Goal: Task Accomplishment & Management: Manage account settings

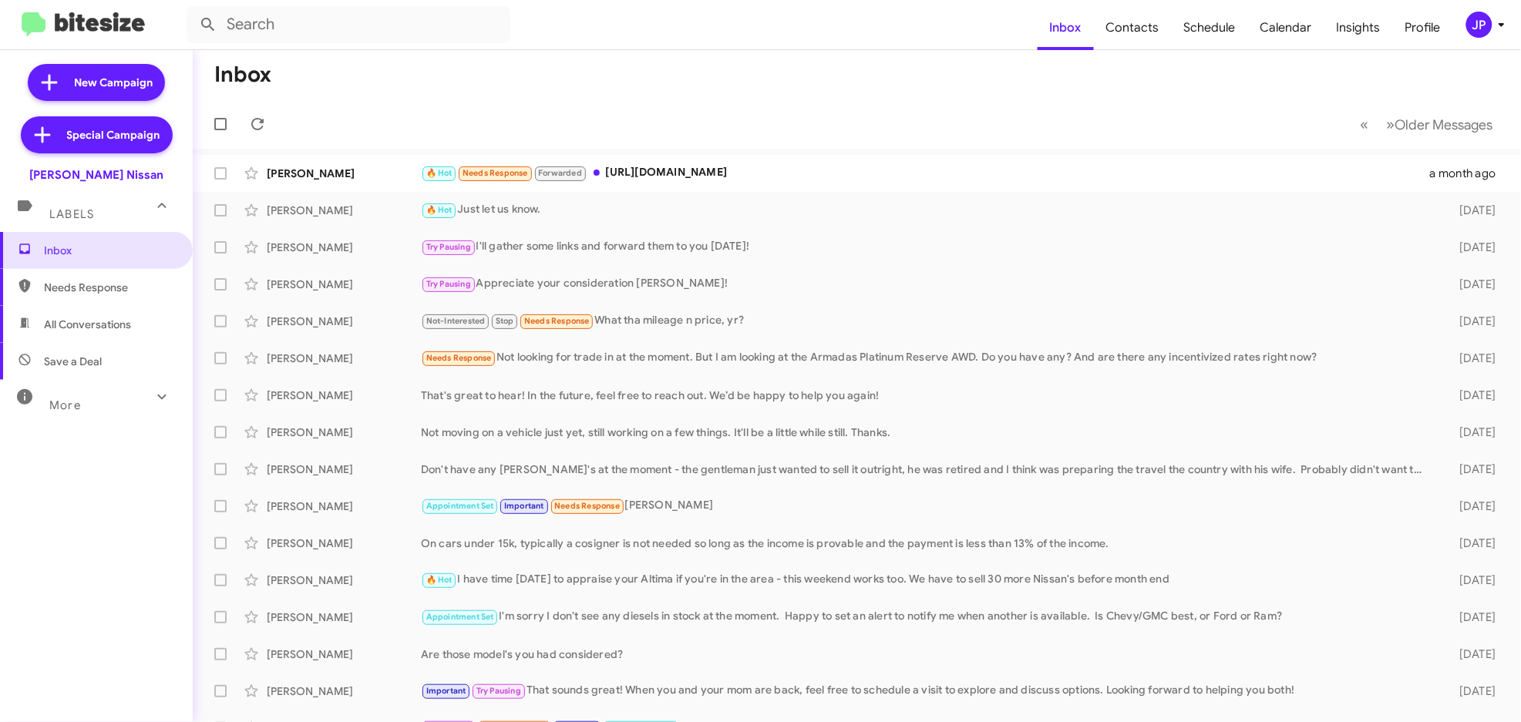
click at [1486, 42] on mat-toolbar "Inbox Contacts Schedule Calendar Insights Profile JP" at bounding box center [760, 24] width 1521 height 49
click at [1489, 28] on div "JP" at bounding box center [1480, 25] width 26 height 26
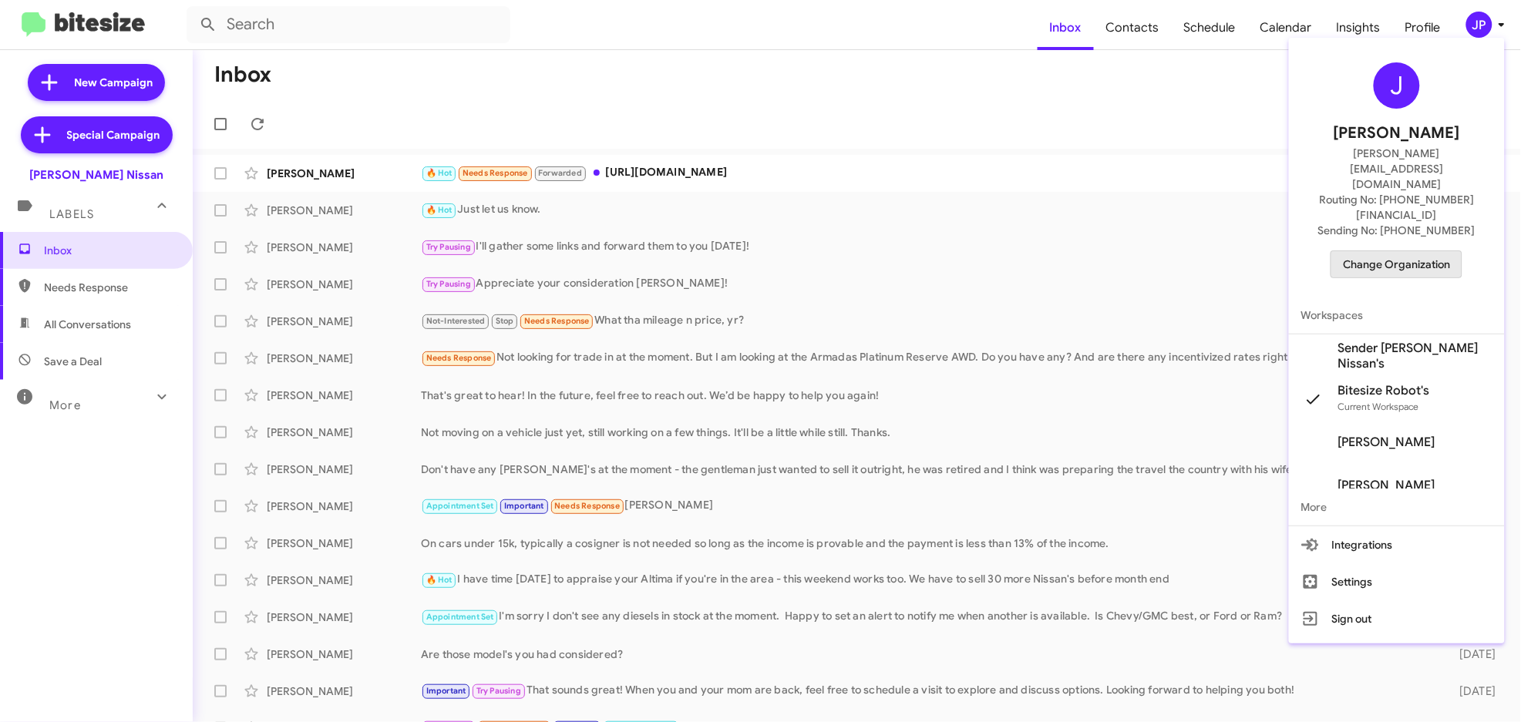
click at [1408, 251] on span "Change Organization" at bounding box center [1396, 264] width 107 height 26
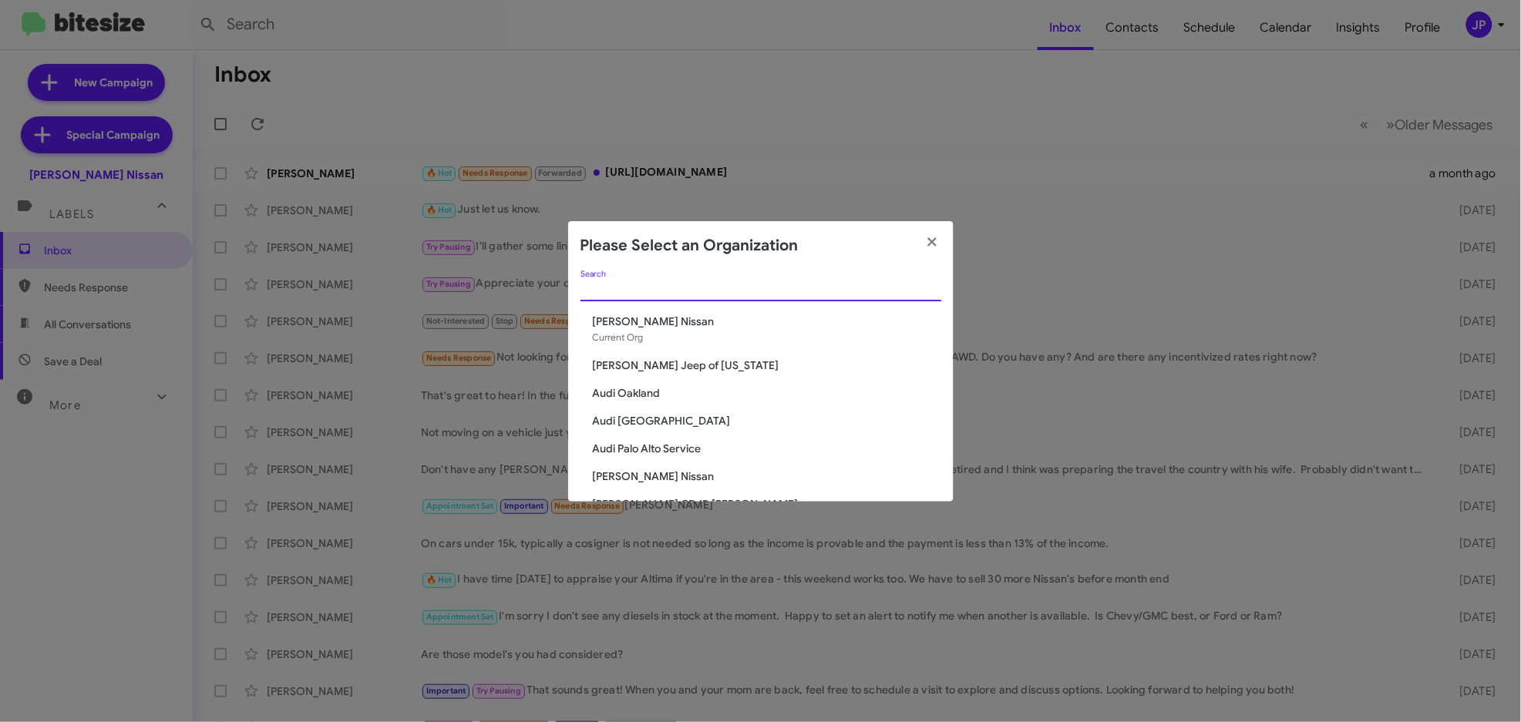
click at [742, 284] on input "Search" at bounding box center [761, 290] width 361 height 12
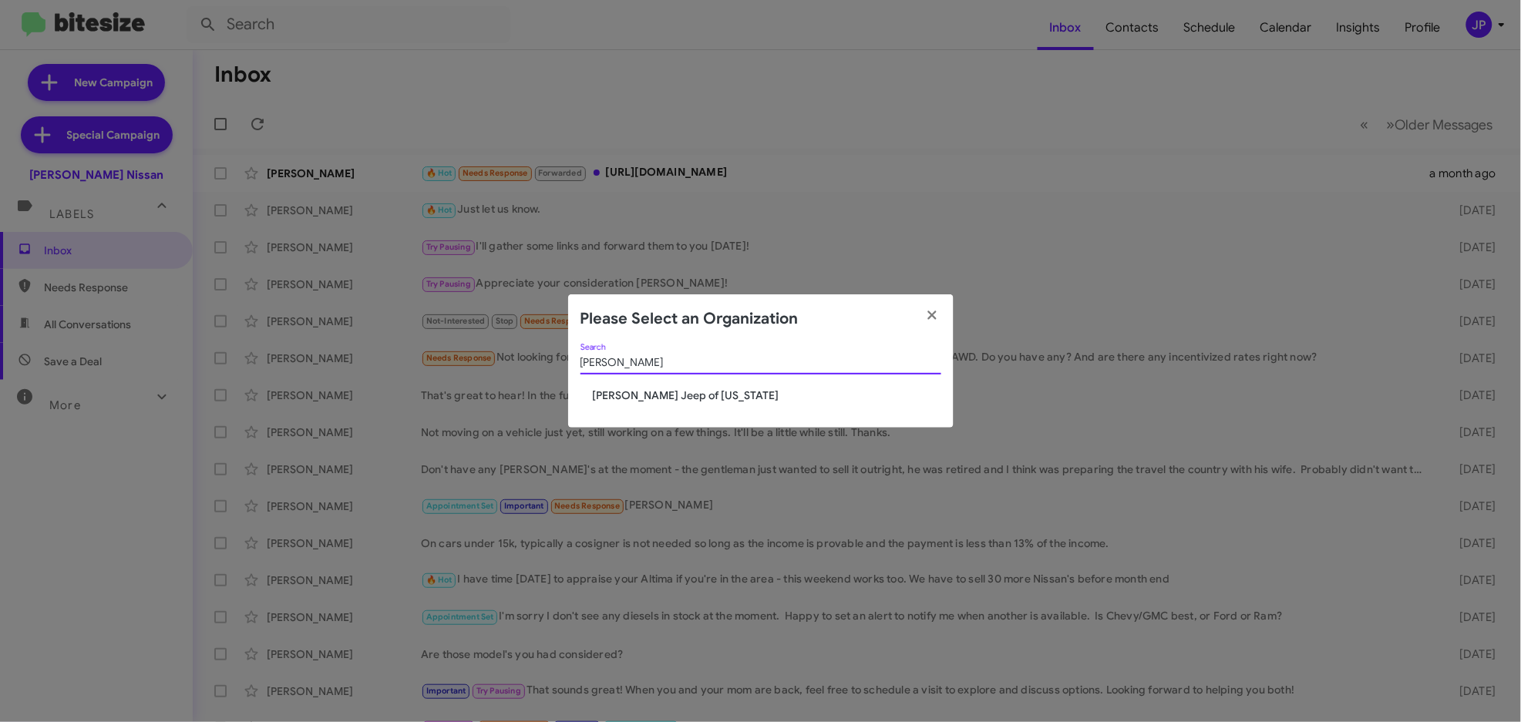
type input "adams"
click at [689, 398] on span "[PERSON_NAME] Jeep of [US_STATE]" at bounding box center [767, 395] width 349 height 15
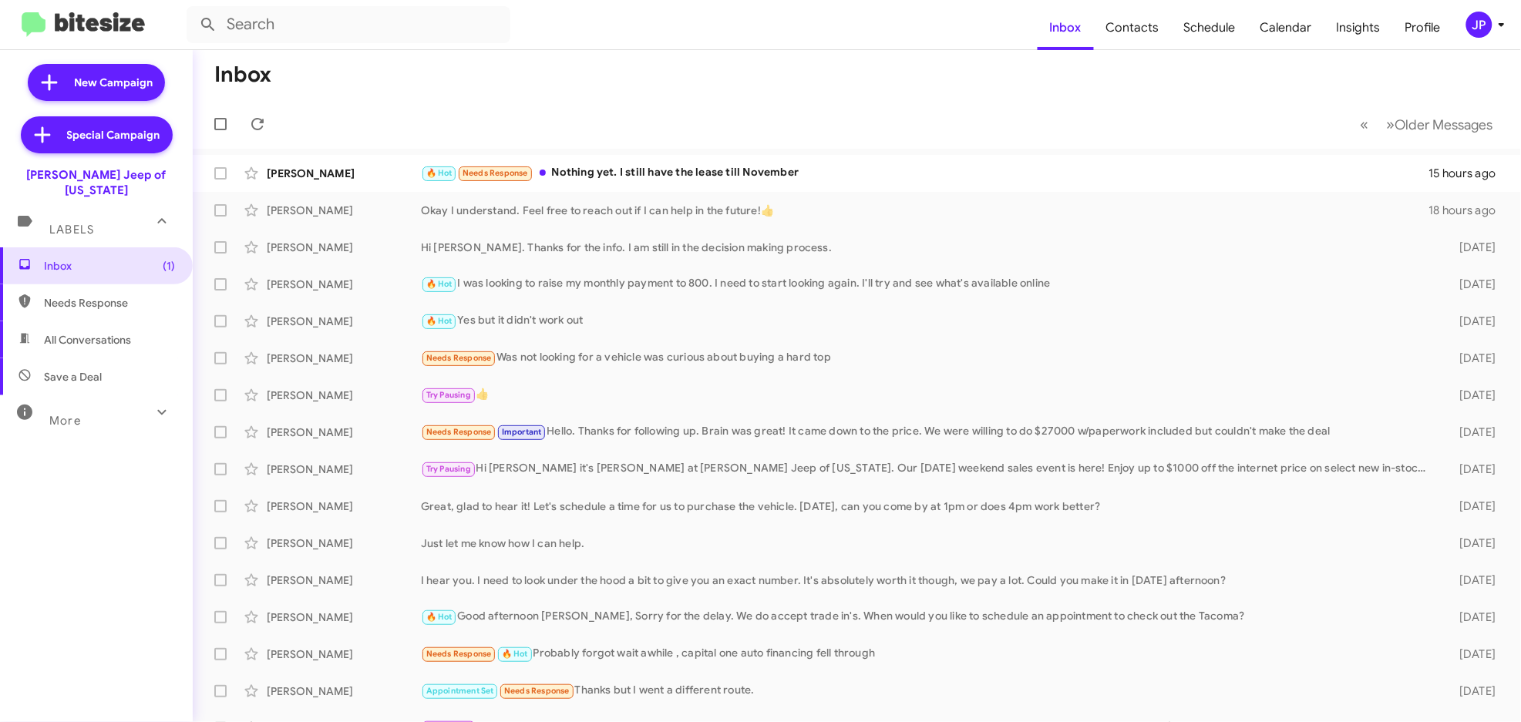
click at [1473, 27] on div "JP" at bounding box center [1480, 25] width 26 height 26
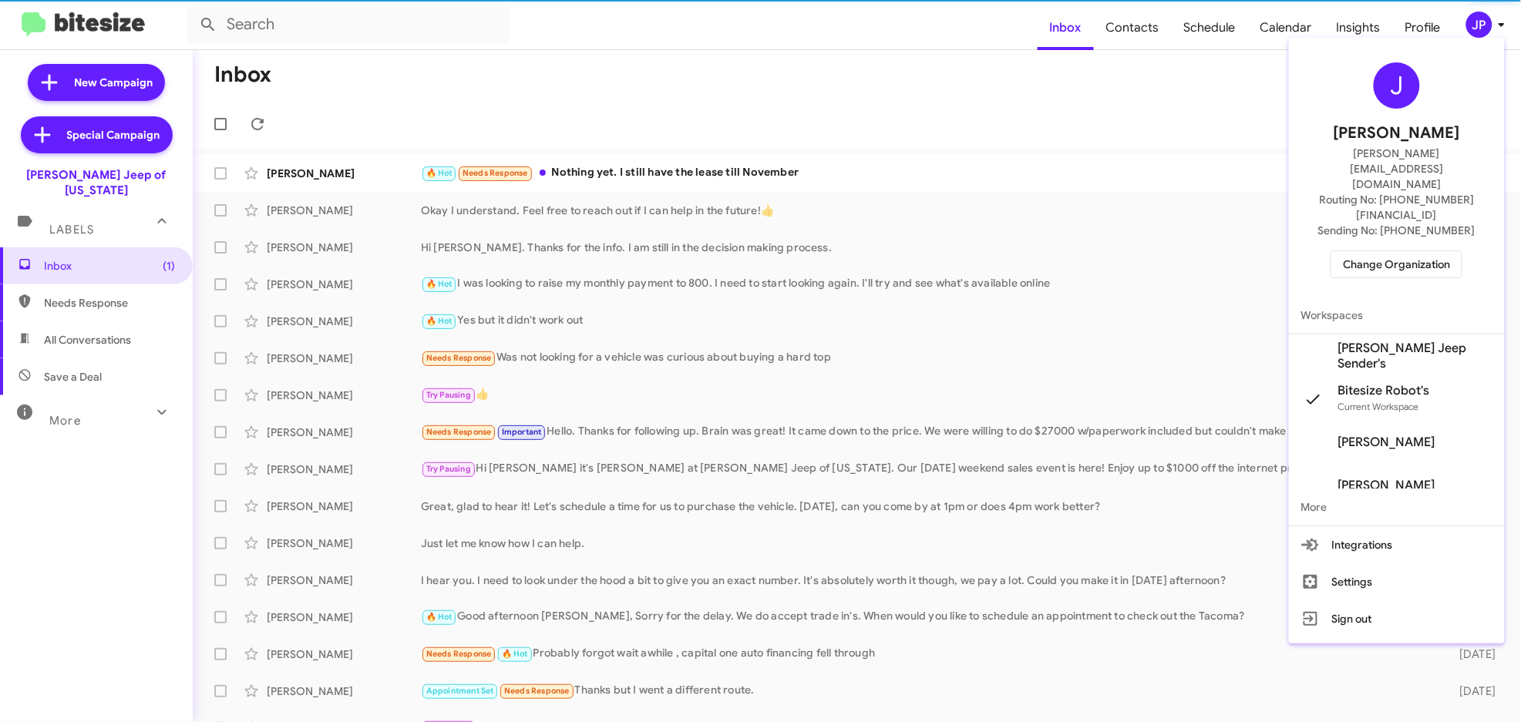
click at [1423, 341] on span "[PERSON_NAME] Jeep Sender's" at bounding box center [1416, 356] width 154 height 31
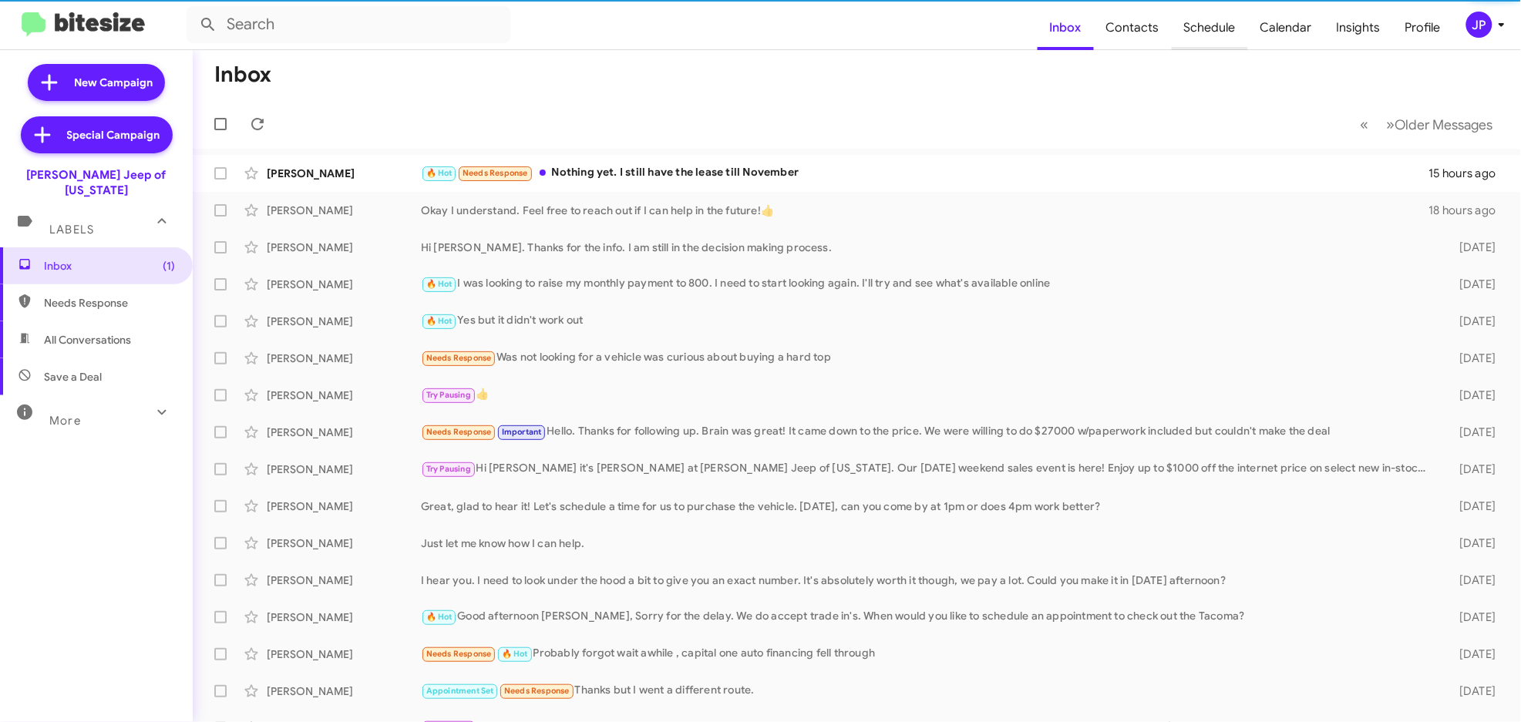
click at [1184, 28] on span "Schedule" at bounding box center [1210, 27] width 76 height 45
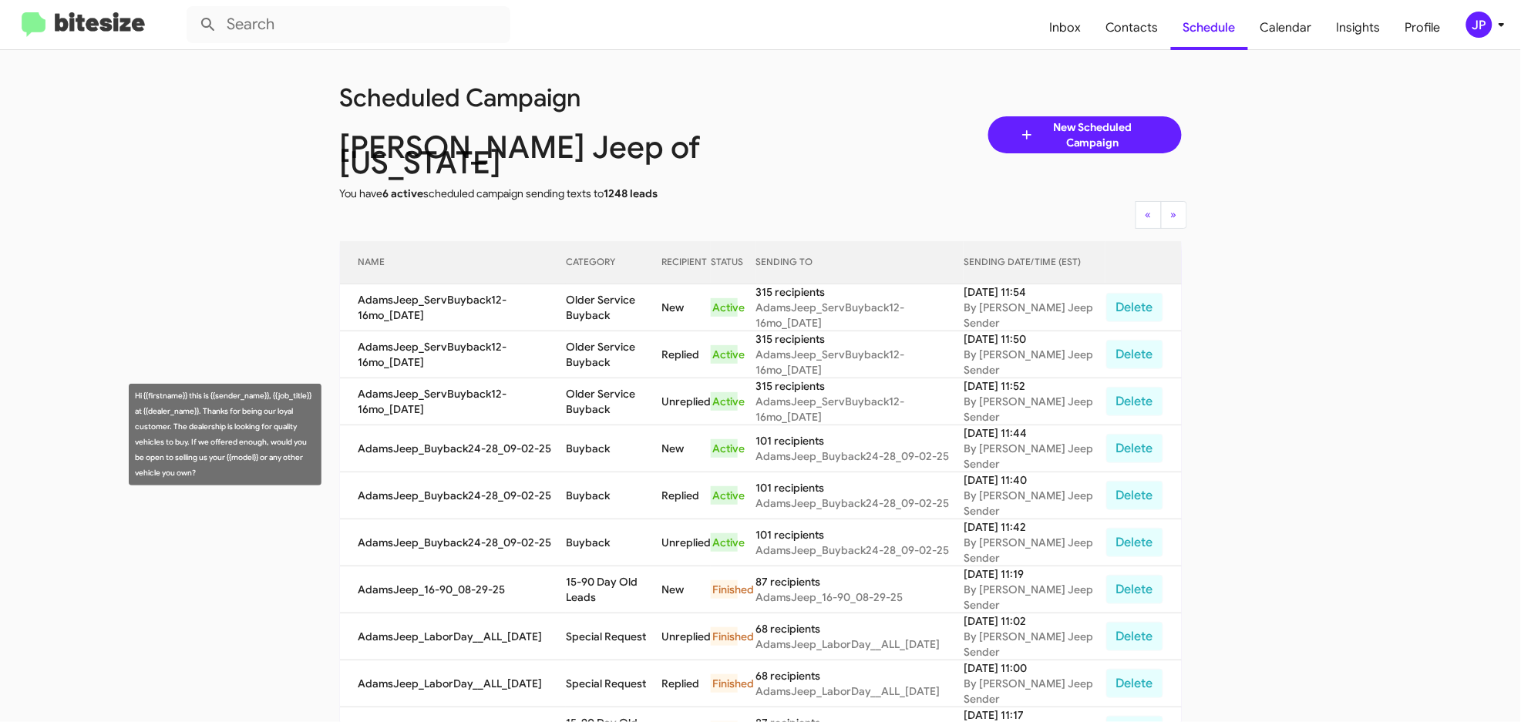
scroll to position [4, 0]
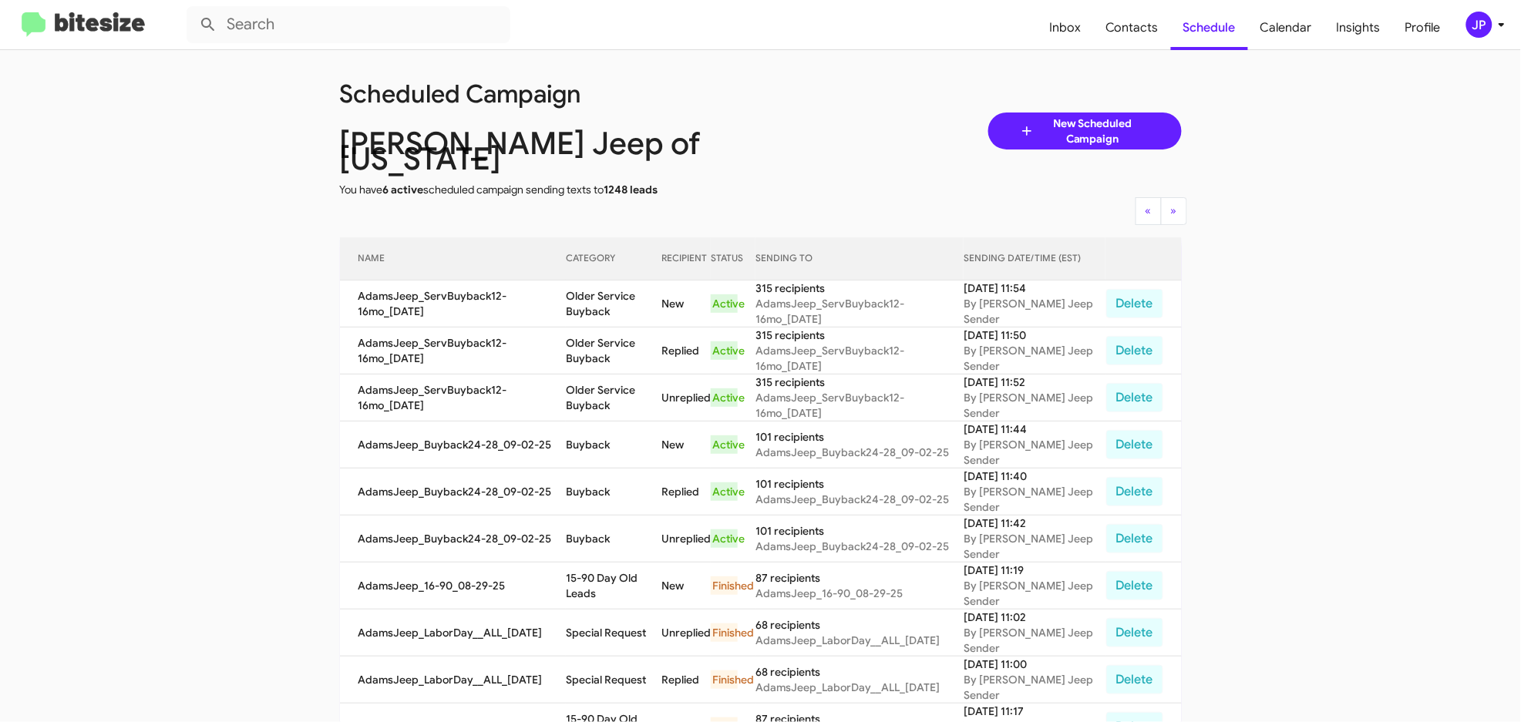
click at [120, 34] on img at bounding box center [83, 24] width 123 height 25
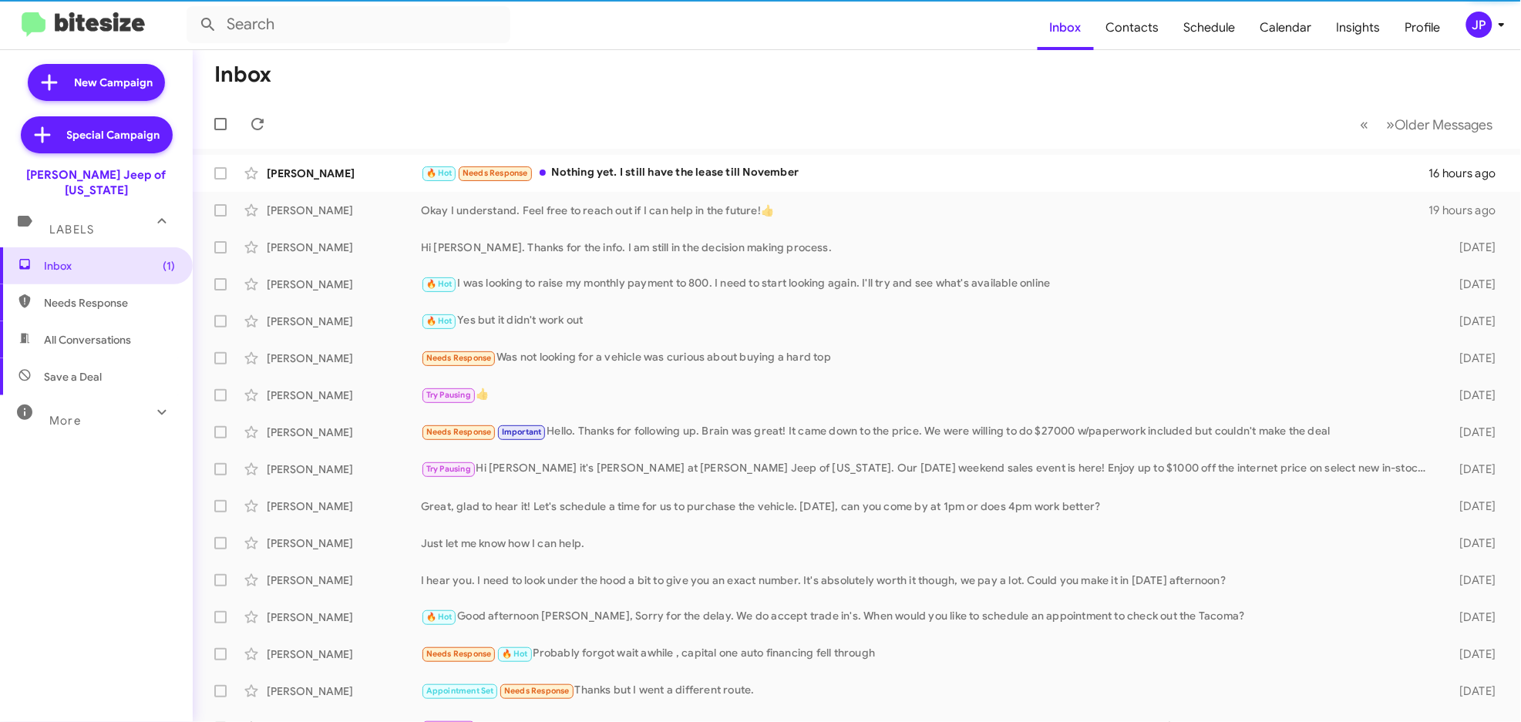
click at [1463, 15] on button "JP" at bounding box center [1478, 25] width 51 height 26
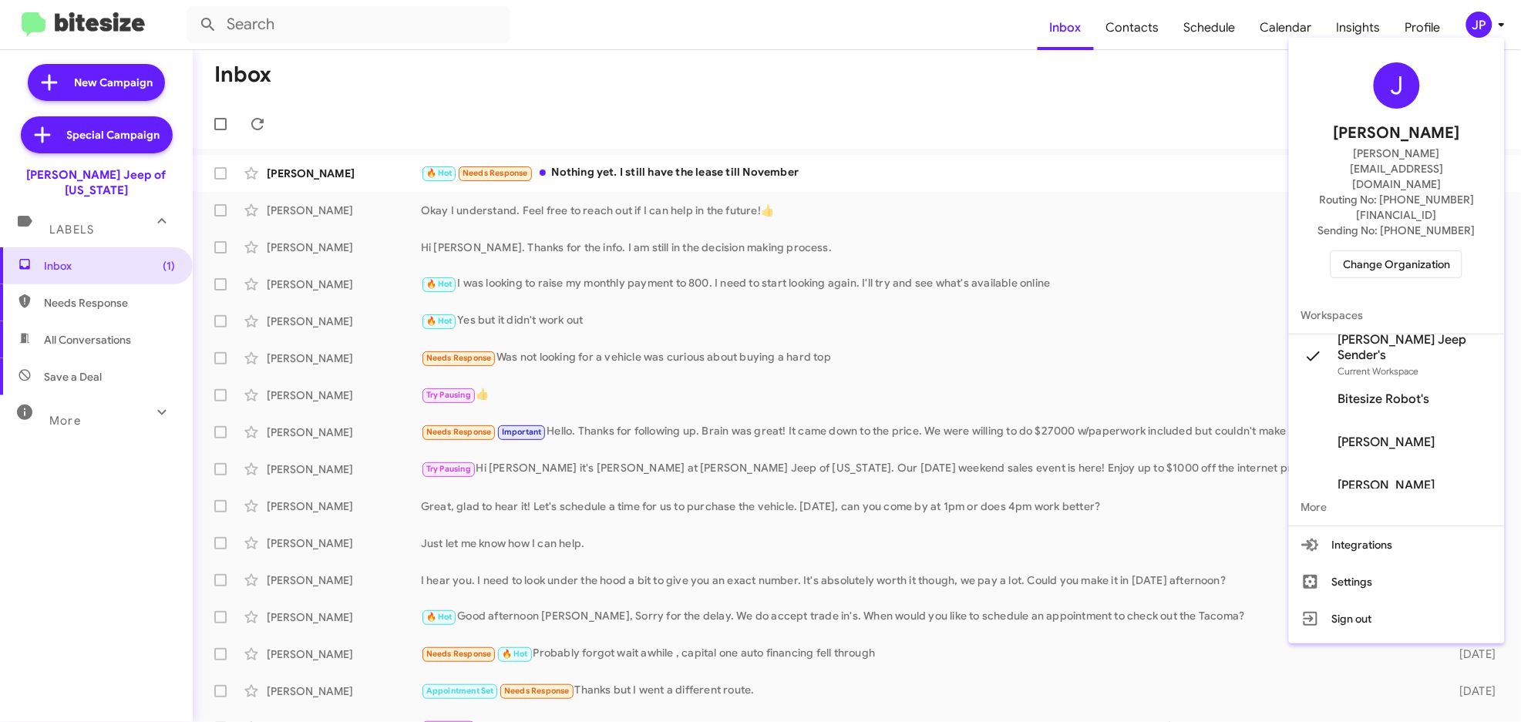
click at [1382, 240] on div "J [PERSON_NAME] [PERSON_NAME][EMAIL_ADDRESS][DOMAIN_NAME] Routing No: [PHONE_NU…" at bounding box center [1397, 170] width 216 height 253
click at [1389, 251] on span "Change Organization" at bounding box center [1396, 264] width 107 height 26
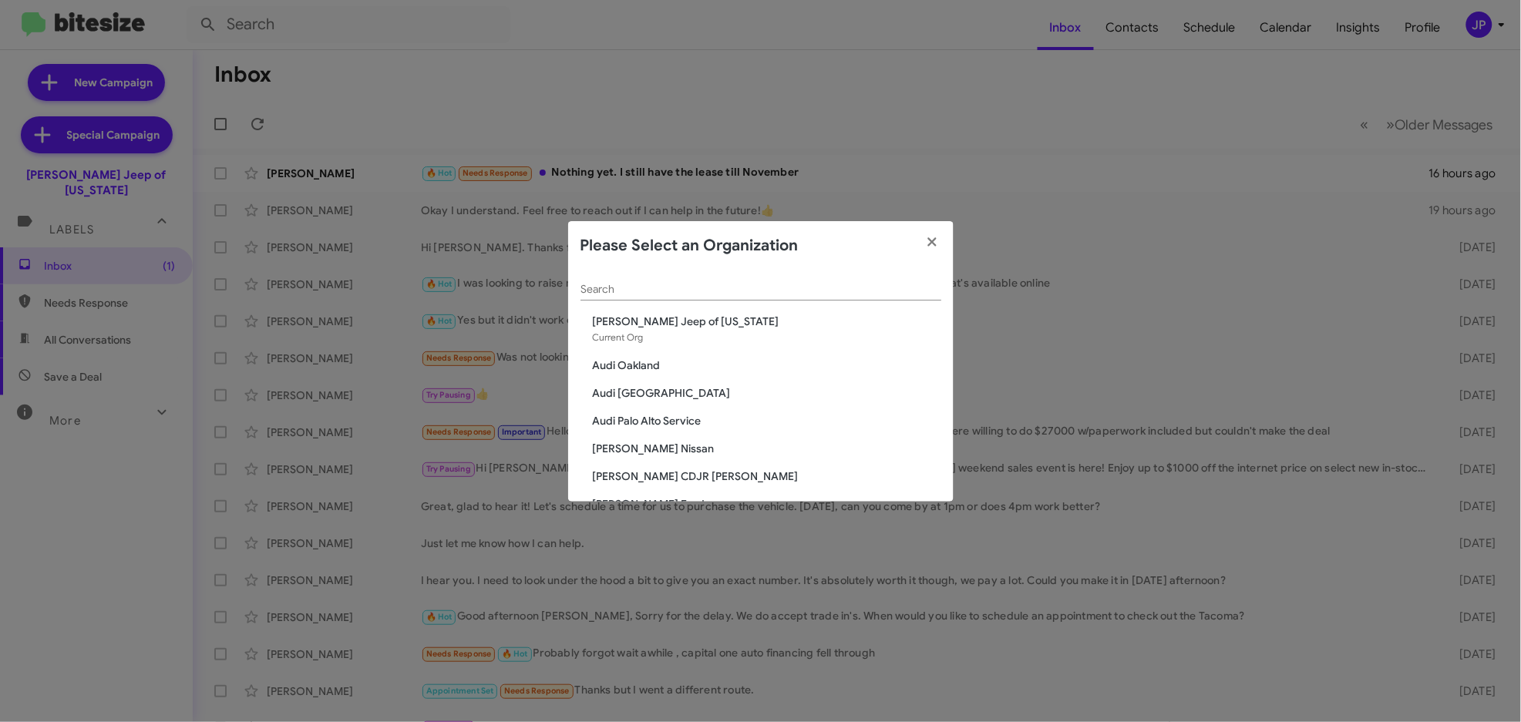
click at [635, 292] on input "Search" at bounding box center [761, 290] width 361 height 12
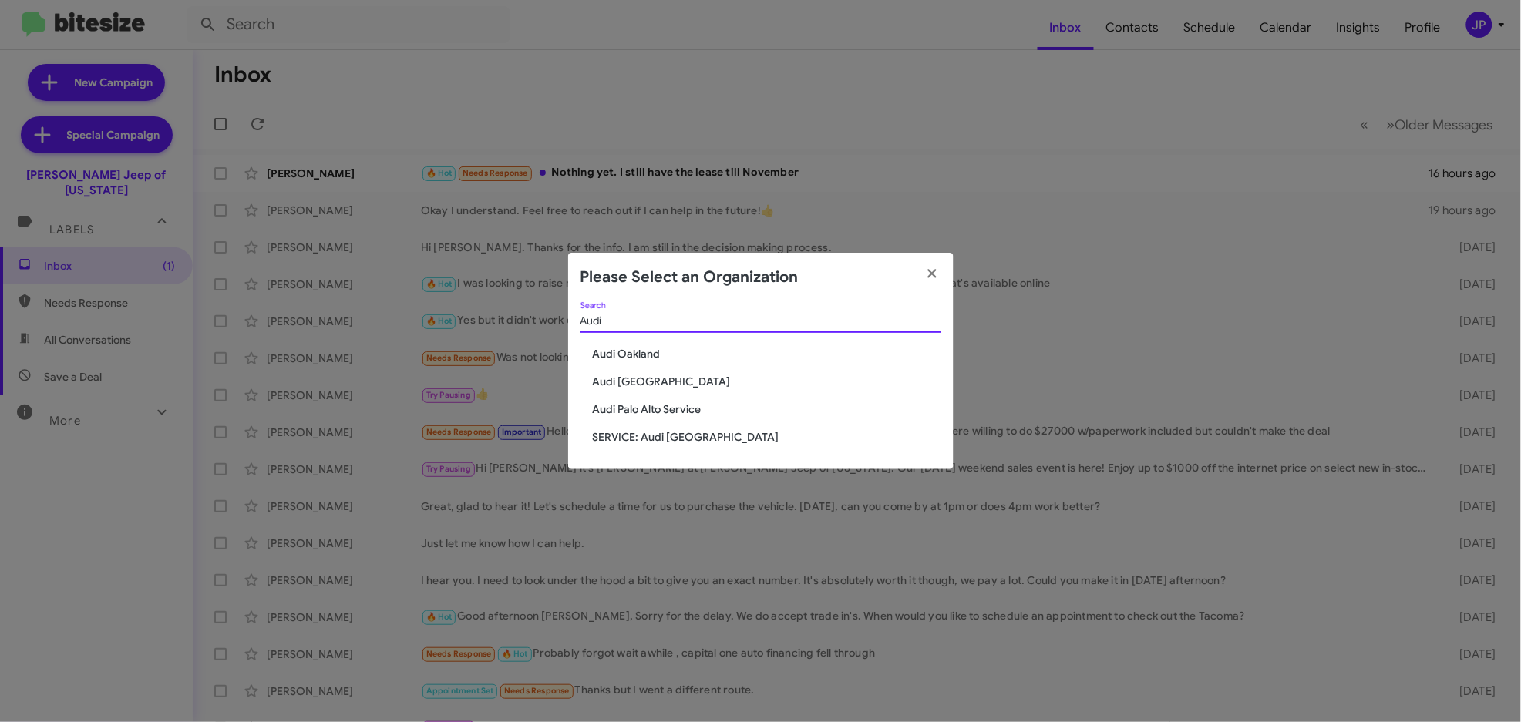
type input "Audi"
click at [652, 401] on div "Audi Search Audi [GEOGRAPHIC_DATA] Audi [GEOGRAPHIC_DATA] [GEOGRAPHIC_DATA] Ser…" at bounding box center [761, 385] width 386 height 167
click at [652, 410] on span "Audi Palo Alto Service" at bounding box center [767, 409] width 349 height 15
